Goal: Transaction & Acquisition: Purchase product/service

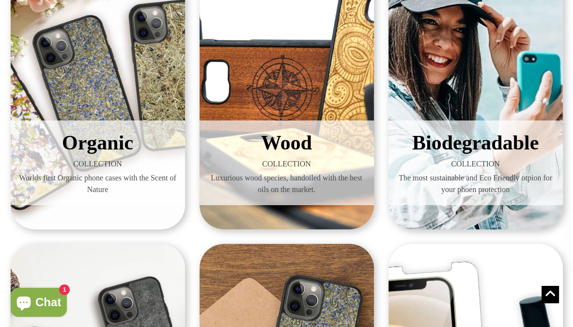
scroll to position [141, 0]
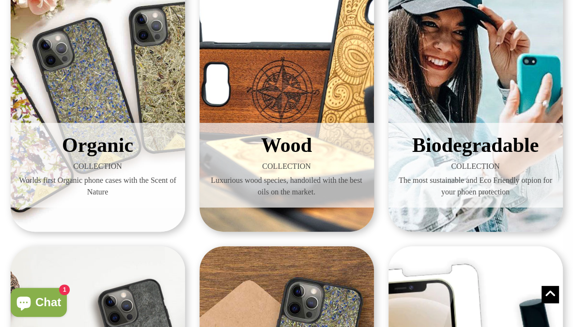
click at [469, 224] on div "Biodegradable COLLECTION The most sustainable and Eco Friendly otpion for your …" at bounding box center [475, 91] width 174 height 281
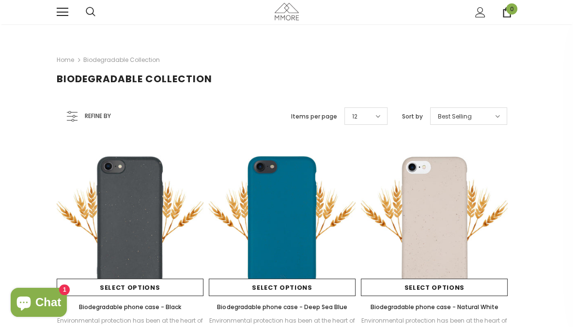
click at [57, 66] on link "Home" at bounding box center [65, 60] width 17 height 12
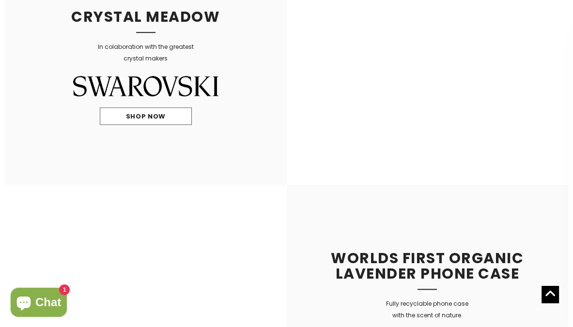
scroll to position [544, 0]
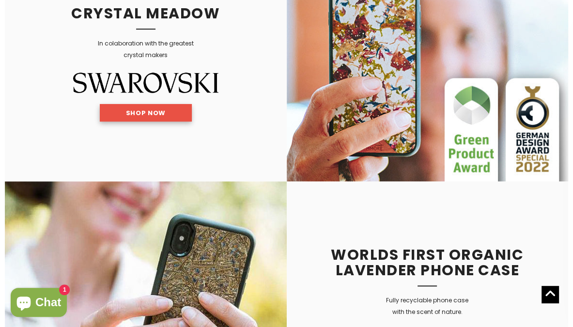
click at [167, 122] on link "Shop Now" at bounding box center [146, 112] width 92 height 17
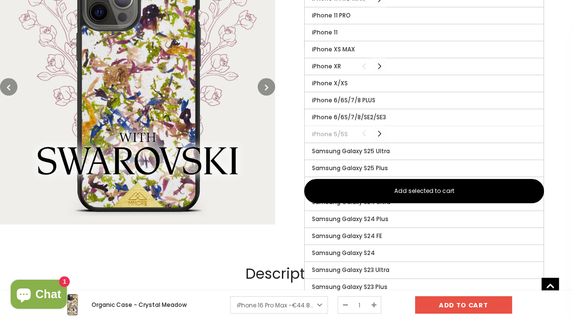
scroll to position [685, 0]
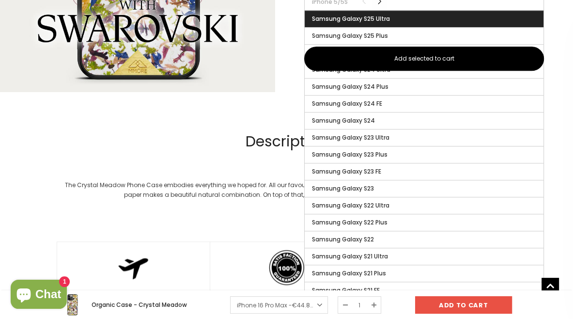
click at [376, 23] on span "Samsung Galaxy S25 Ultra" at bounding box center [351, 19] width 78 height 8
click at [0, 0] on input "Samsung Galaxy S25 Ultra" at bounding box center [0, 0] width 0 height 0
click at [353, 23] on span "Samsung Galaxy S25 Ultra" at bounding box center [353, 19] width 83 height 8
click at [0, 0] on input "Samsung Galaxy S25 Ultra" at bounding box center [0, 0] width 0 height 0
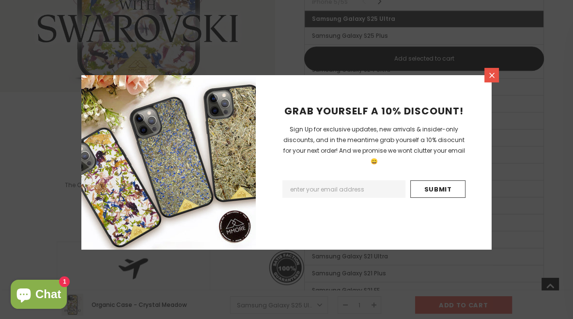
click at [492, 79] on icon at bounding box center [492, 75] width 8 height 8
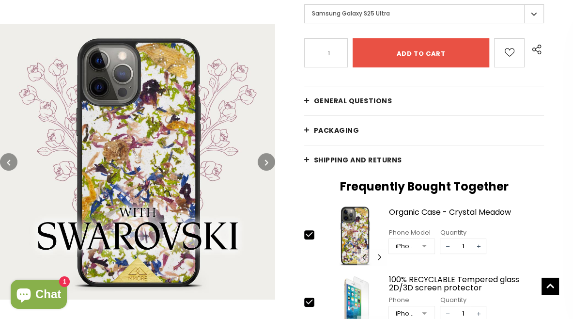
scroll to position [159, 0]
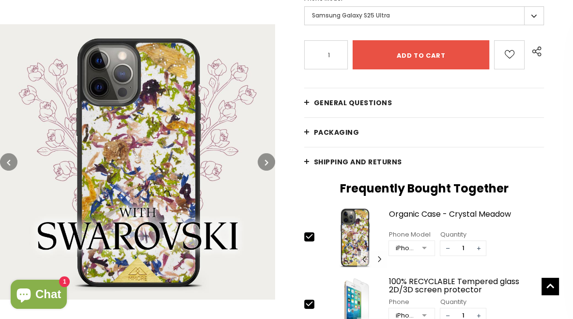
click at [306, 117] on link "General Questions" at bounding box center [424, 102] width 240 height 29
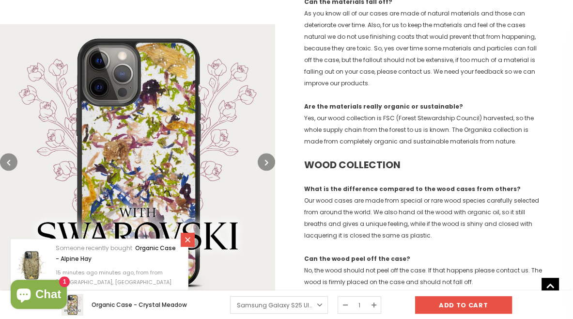
scroll to position [516, 0]
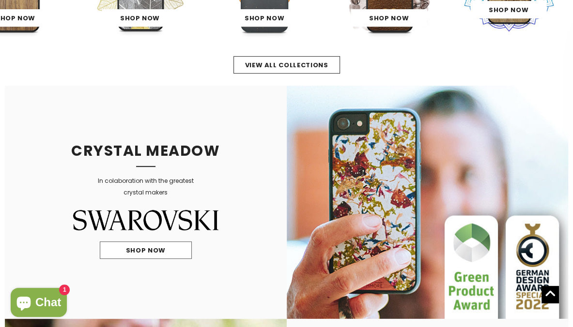
scroll to position [410, 0]
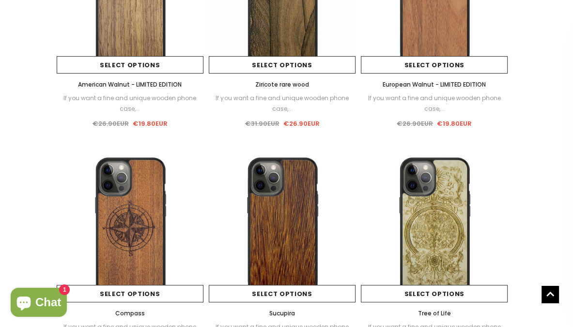
scroll to position [20, 0]
